Goal: Find specific page/section: Find specific page/section

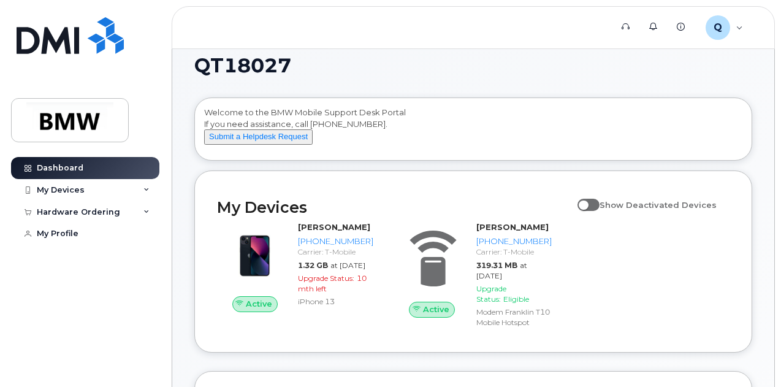
scroll to position [61, 0]
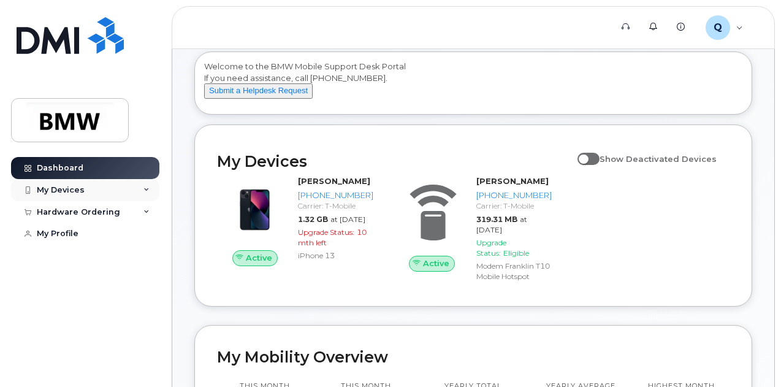
click at [52, 187] on div "My Devices" at bounding box center [61, 190] width 48 height 10
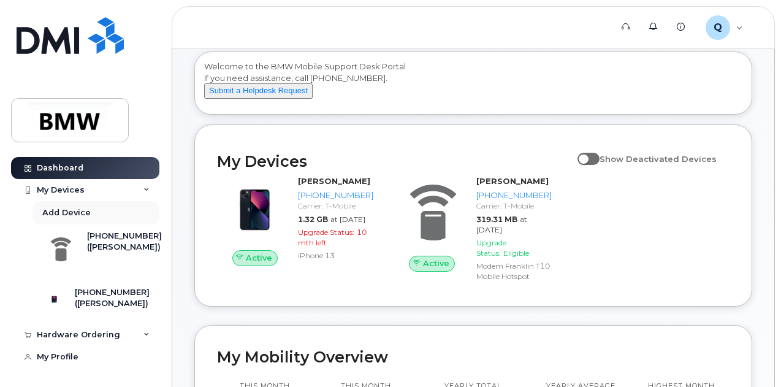
scroll to position [0, 0]
click at [147, 191] on div "My Devices" at bounding box center [85, 190] width 148 height 22
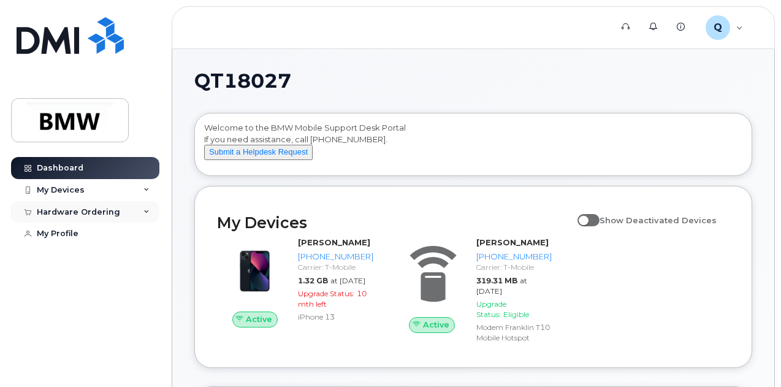
click at [146, 209] on icon at bounding box center [147, 212] width 6 height 6
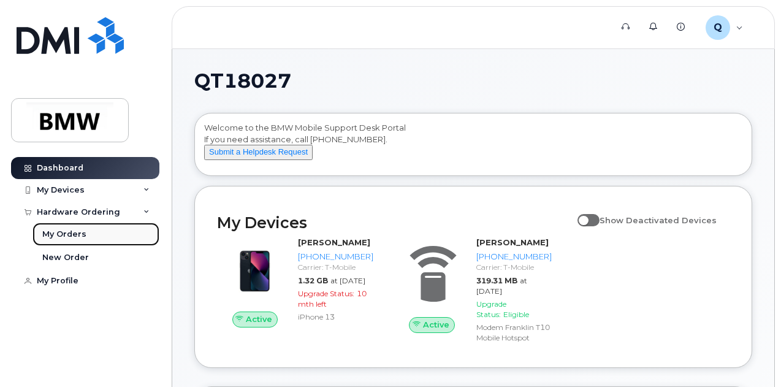
click at [65, 234] on div "My Orders" at bounding box center [64, 234] width 44 height 11
